Goal: Find specific page/section: Find specific page/section

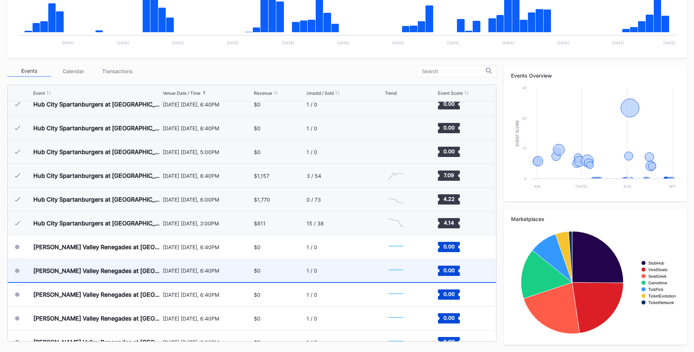
scroll to position [593, 0]
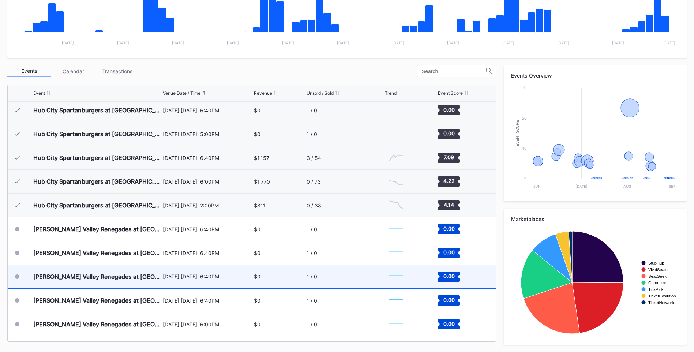
scroll to position [556, 0]
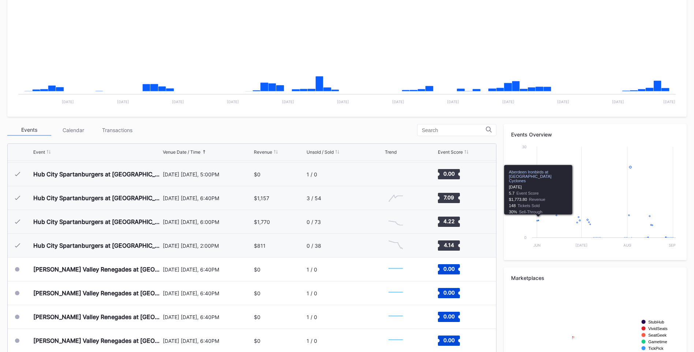
scroll to position [201, 0]
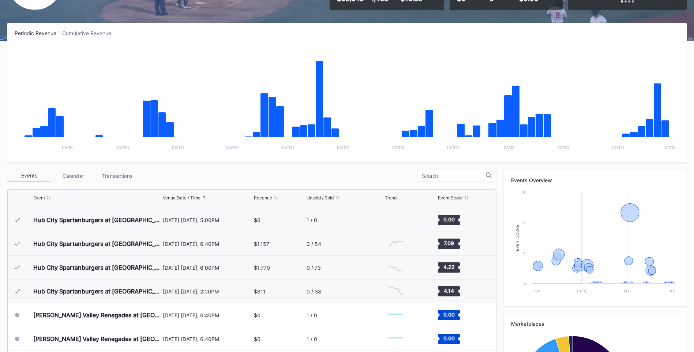
scroll to position [110, 0]
